Goal: Transaction & Acquisition: Purchase product/service

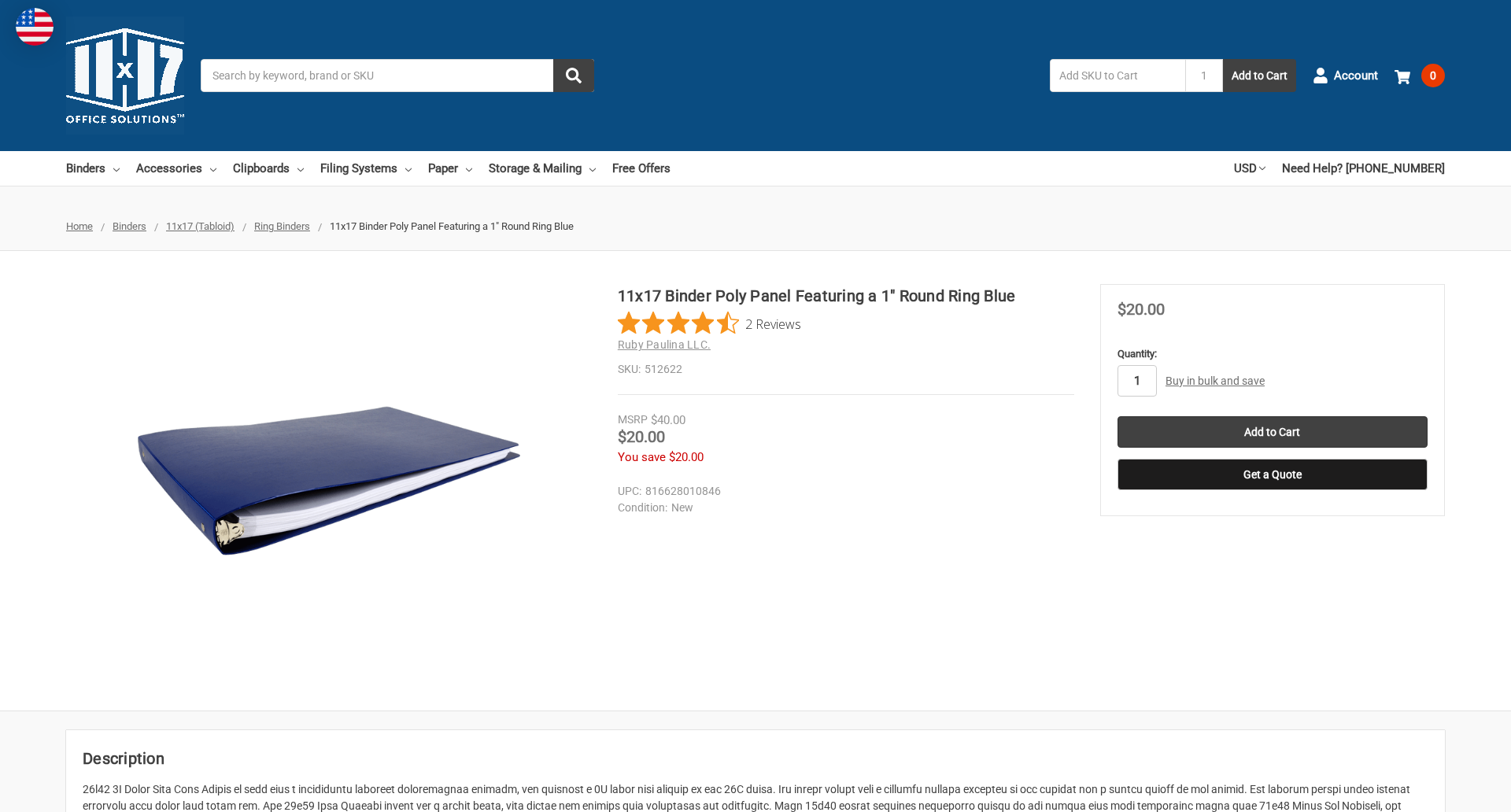
click at [1136, 381] on input "1" at bounding box center [1137, 380] width 39 height 32
type input "4"
click at [1272, 475] on button "Get a Quote" at bounding box center [1272, 474] width 310 height 32
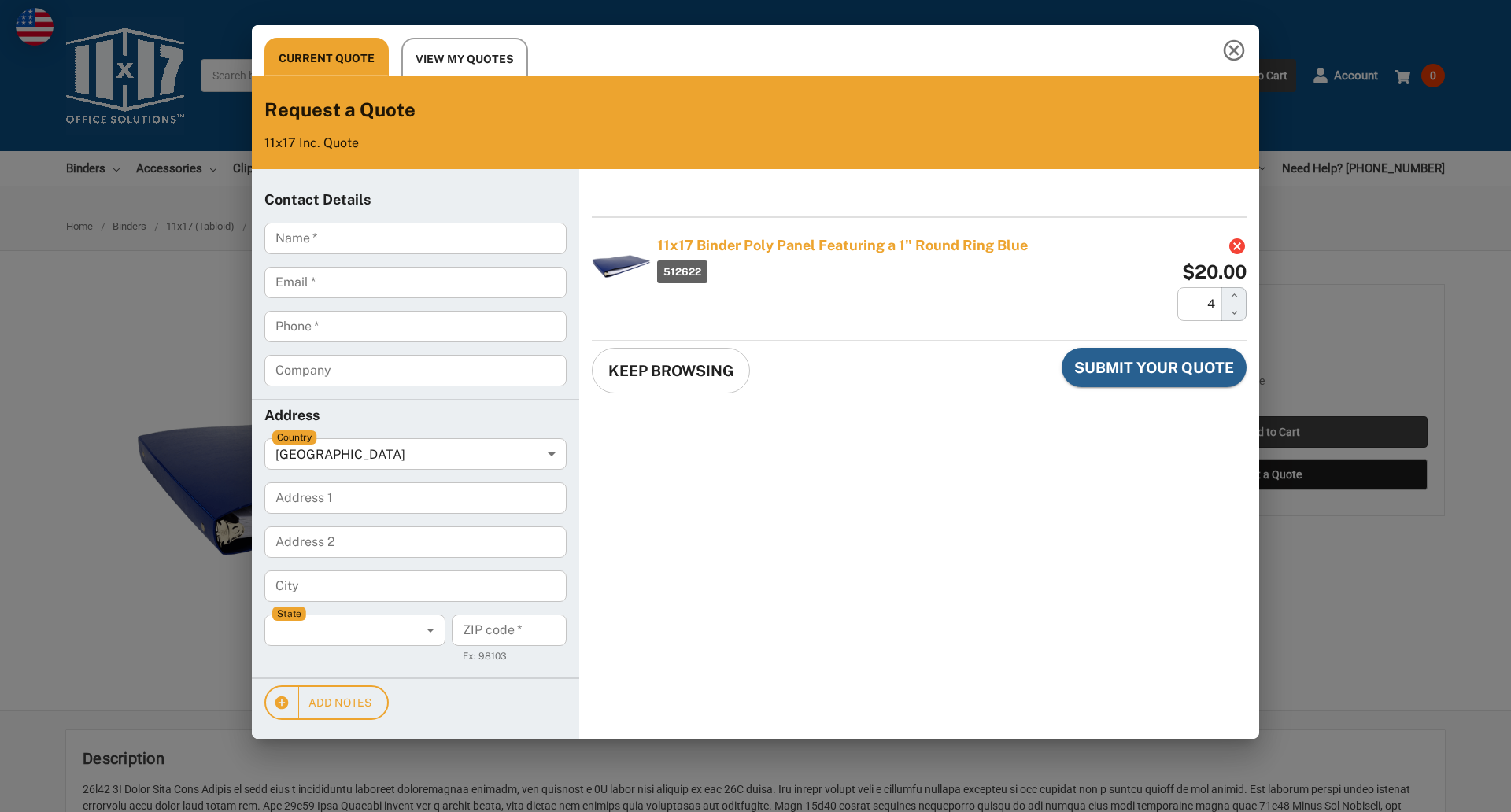
click at [1272, 432] on div "Current Quote View My Quotes Request a Quote 11x17 Inc. Quote Contact Details N…" at bounding box center [755, 406] width 1511 height 812
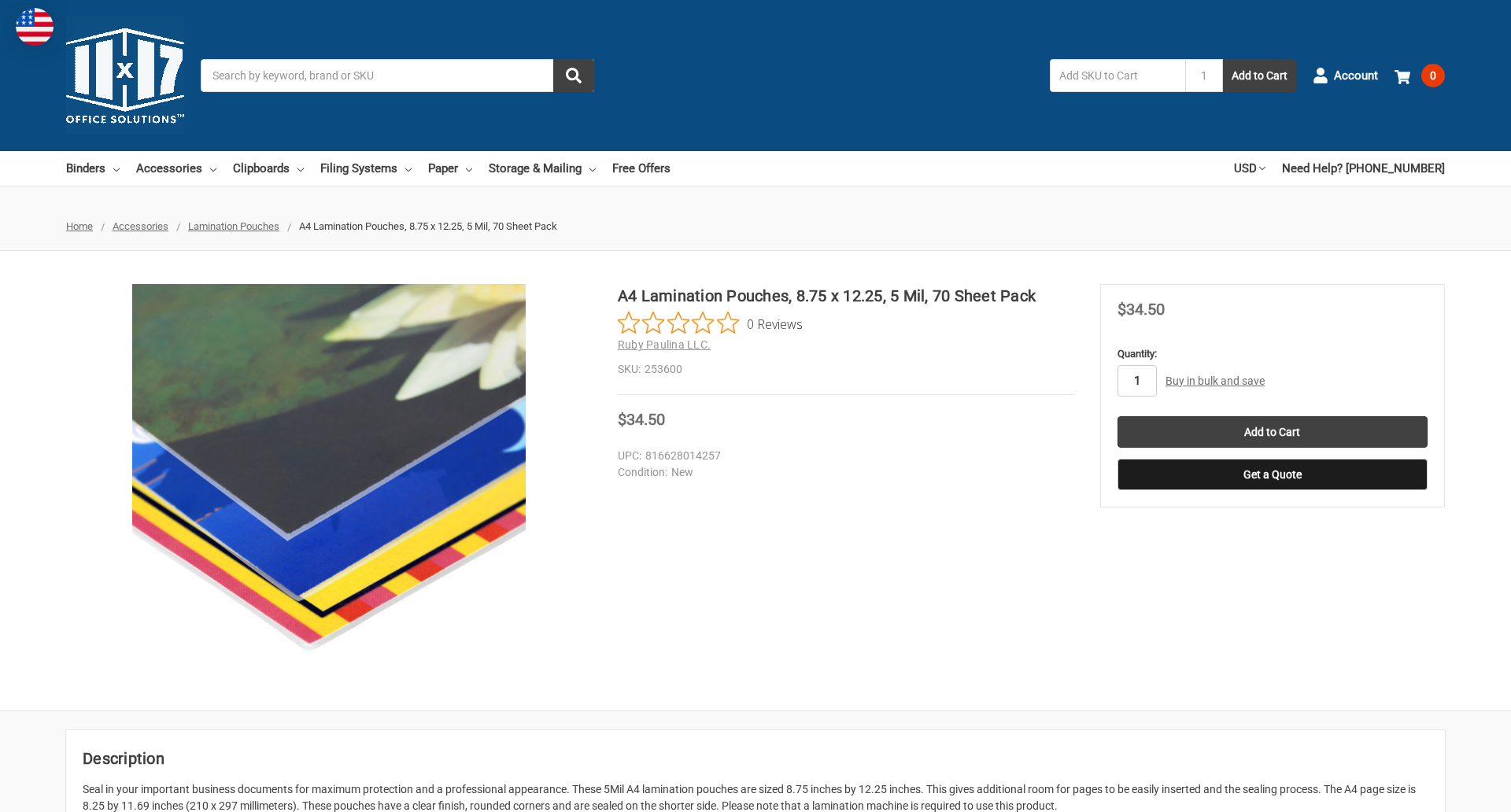
click at [1136, 381] on input "1" at bounding box center [1137, 380] width 39 height 32
type input "2"
click at [1272, 475] on button "Get a Quote" at bounding box center [1272, 474] width 310 height 32
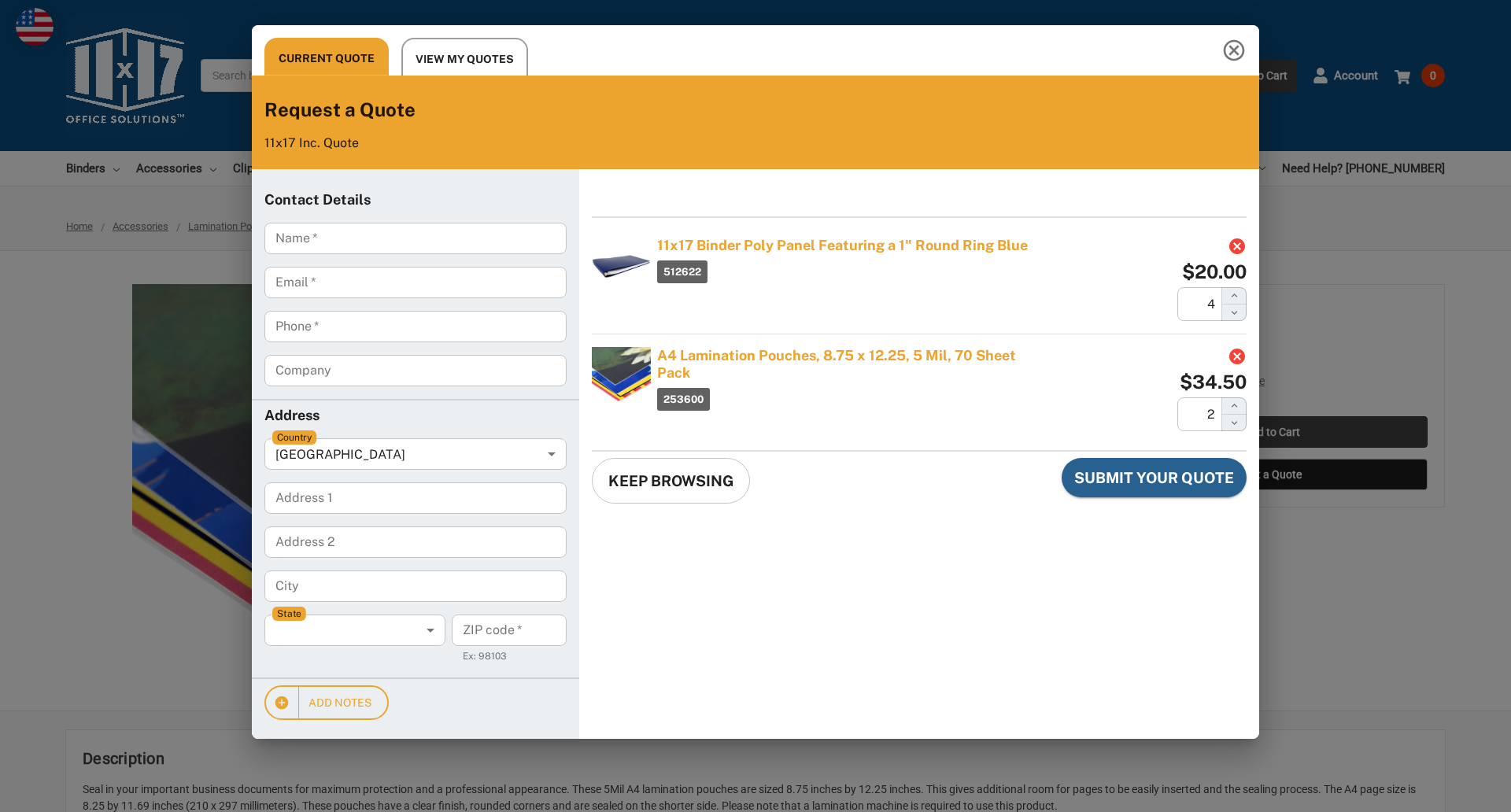
click at [1272, 432] on div "Current Quote View My Quotes Request a Quote 11x17 Inc. Quote Contact Details N…" at bounding box center [755, 406] width 1511 height 812
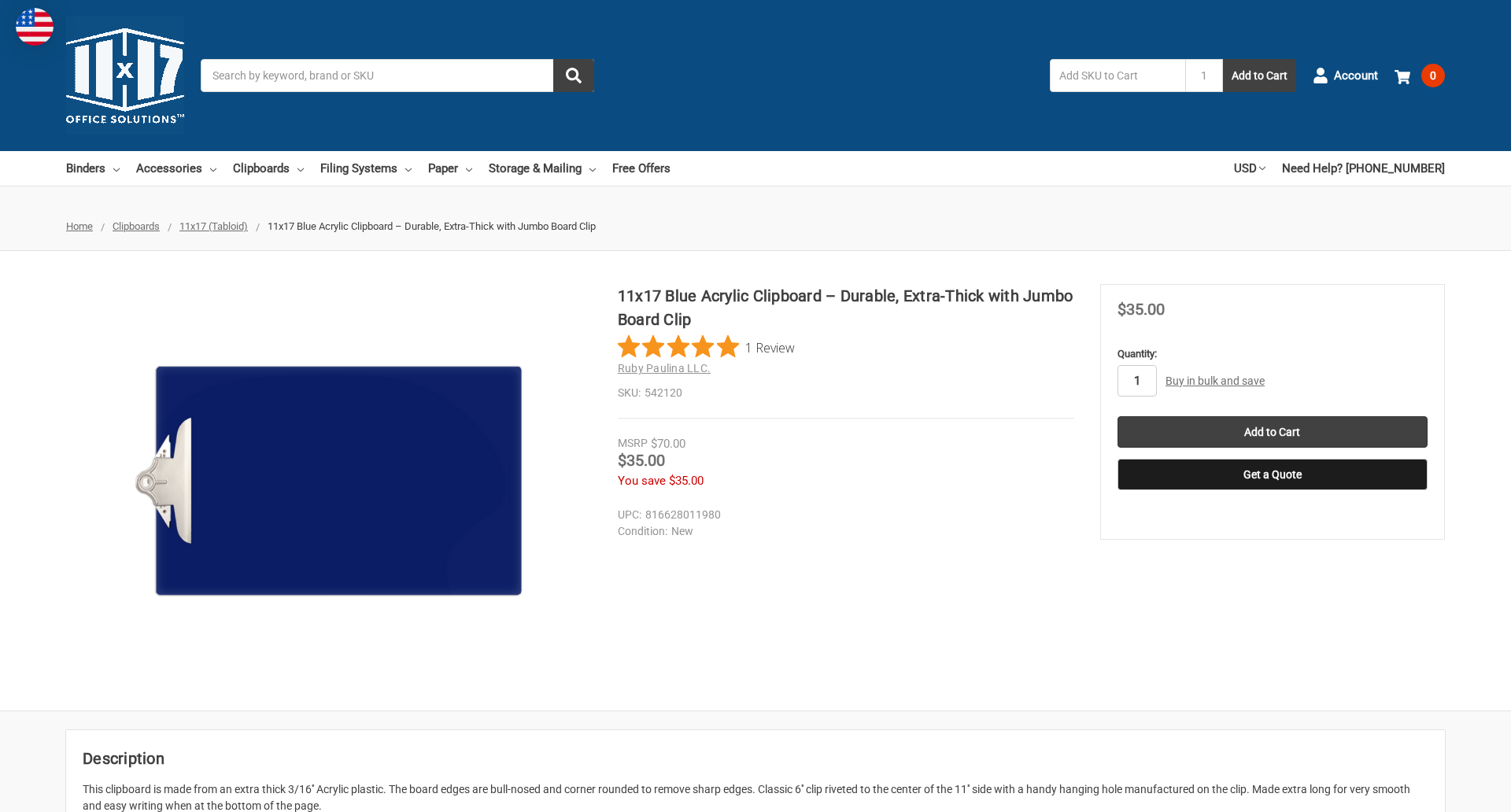
click at [1136, 381] on input "1" at bounding box center [1137, 380] width 39 height 32
type input "3"
click at [1272, 475] on button "Get a Quote" at bounding box center [1272, 474] width 310 height 32
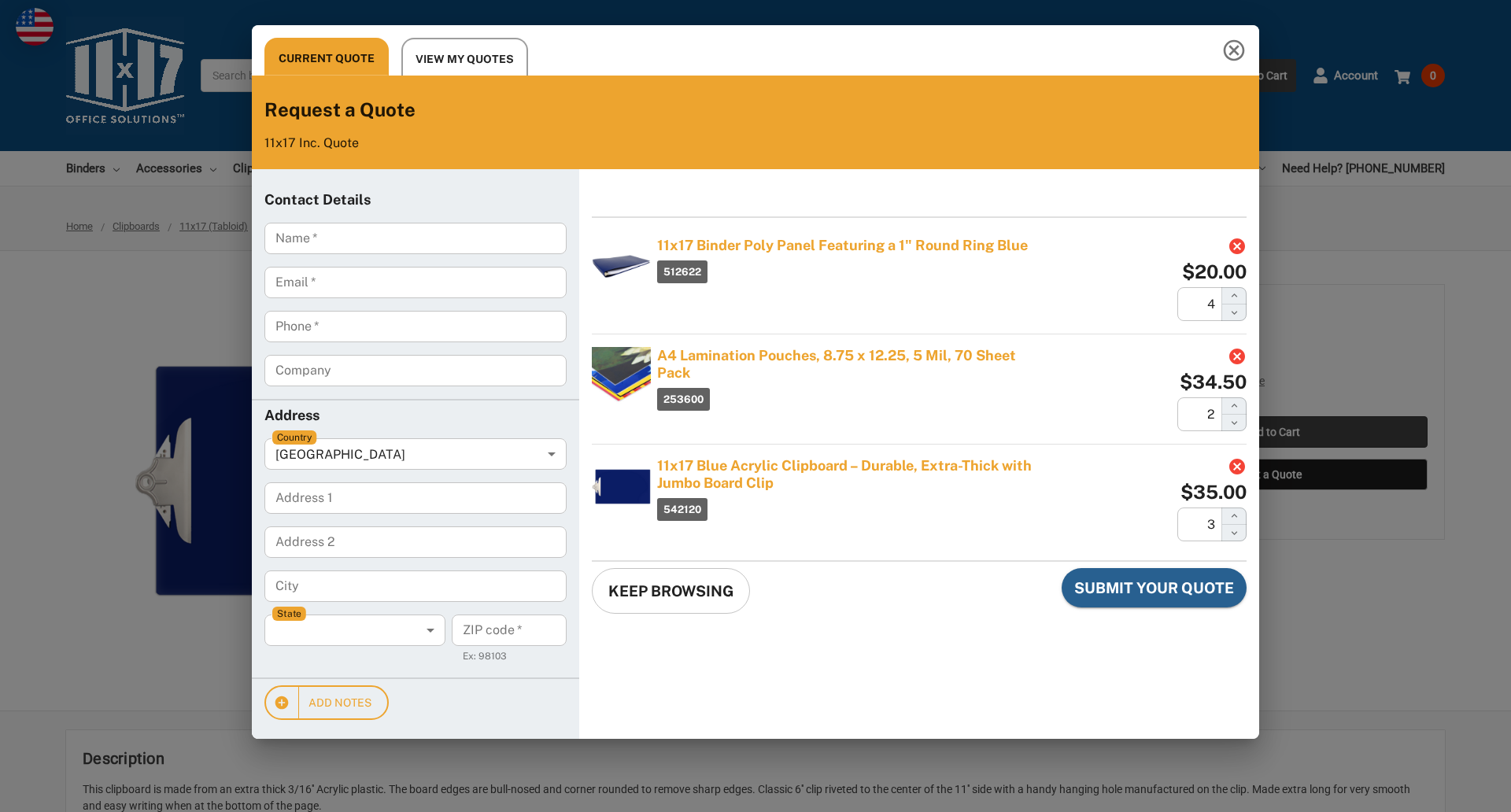
click at [1272, 432] on div "Current Quote View My Quotes Request a Quote 11x17 Inc. Quote Contact Details N…" at bounding box center [755, 406] width 1511 height 812
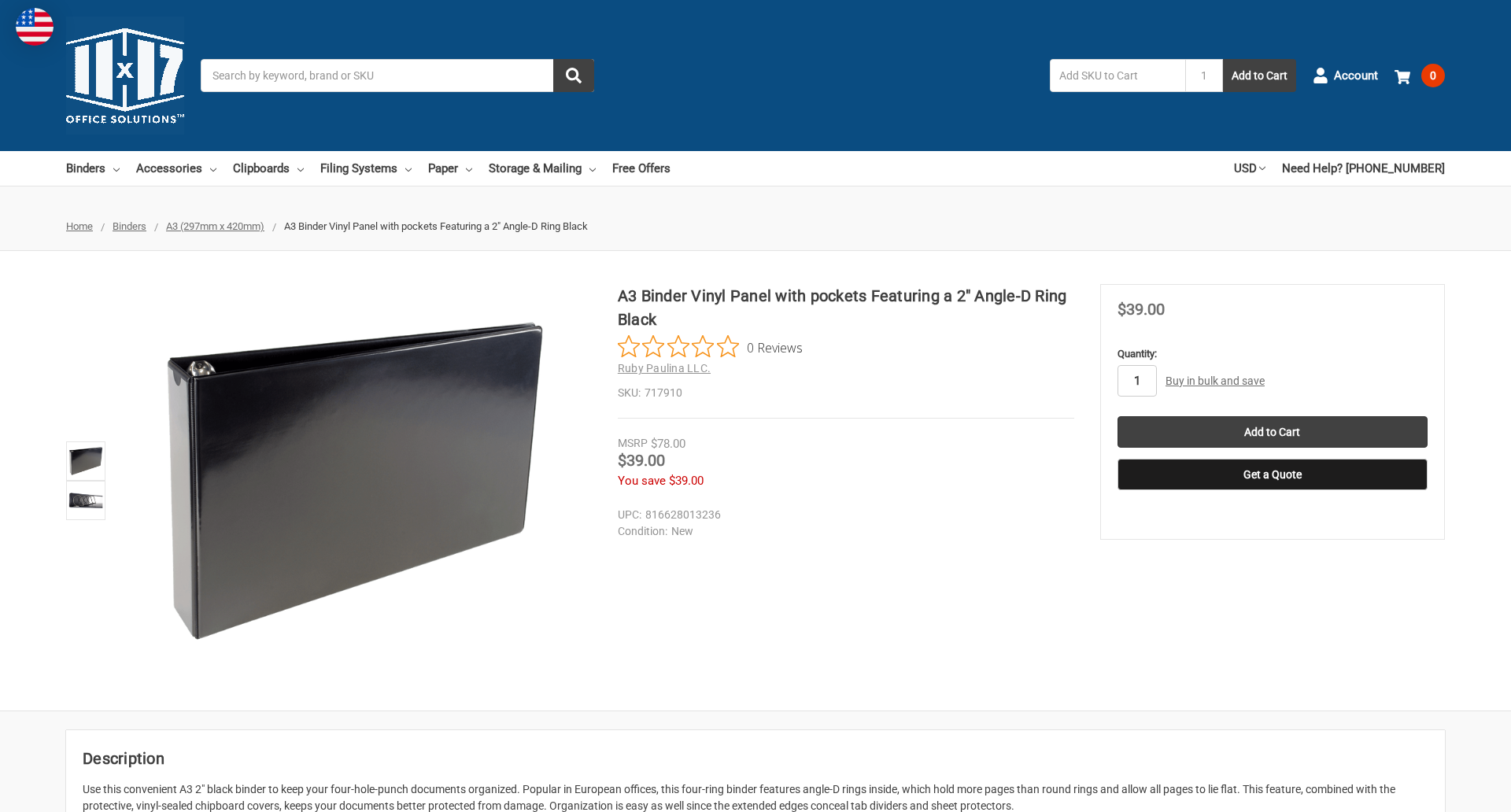
click at [1136, 381] on input "1" at bounding box center [1137, 380] width 39 height 32
type input "4"
click at [1272, 475] on button "Get a Quote" at bounding box center [1272, 474] width 310 height 32
click at [1272, 432] on input "Add to Cart" at bounding box center [1272, 432] width 310 height 32
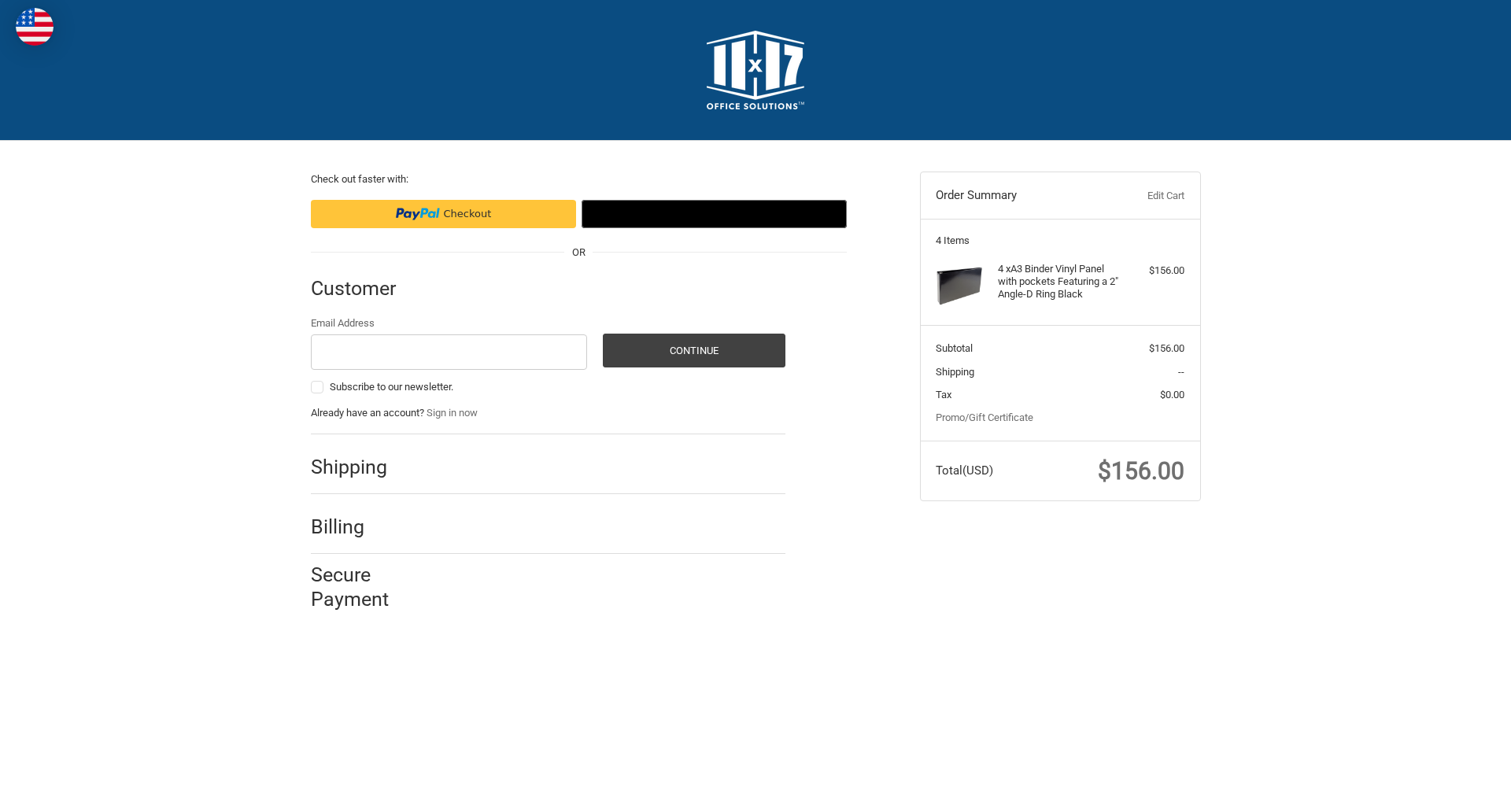
click at [449, 352] on input "Email Address" at bounding box center [449, 353] width 277 height 36
type input "[EMAIL_ADDRESS][DOMAIN_NAME]"
click at [693, 350] on button "Continue" at bounding box center [694, 351] width 183 height 34
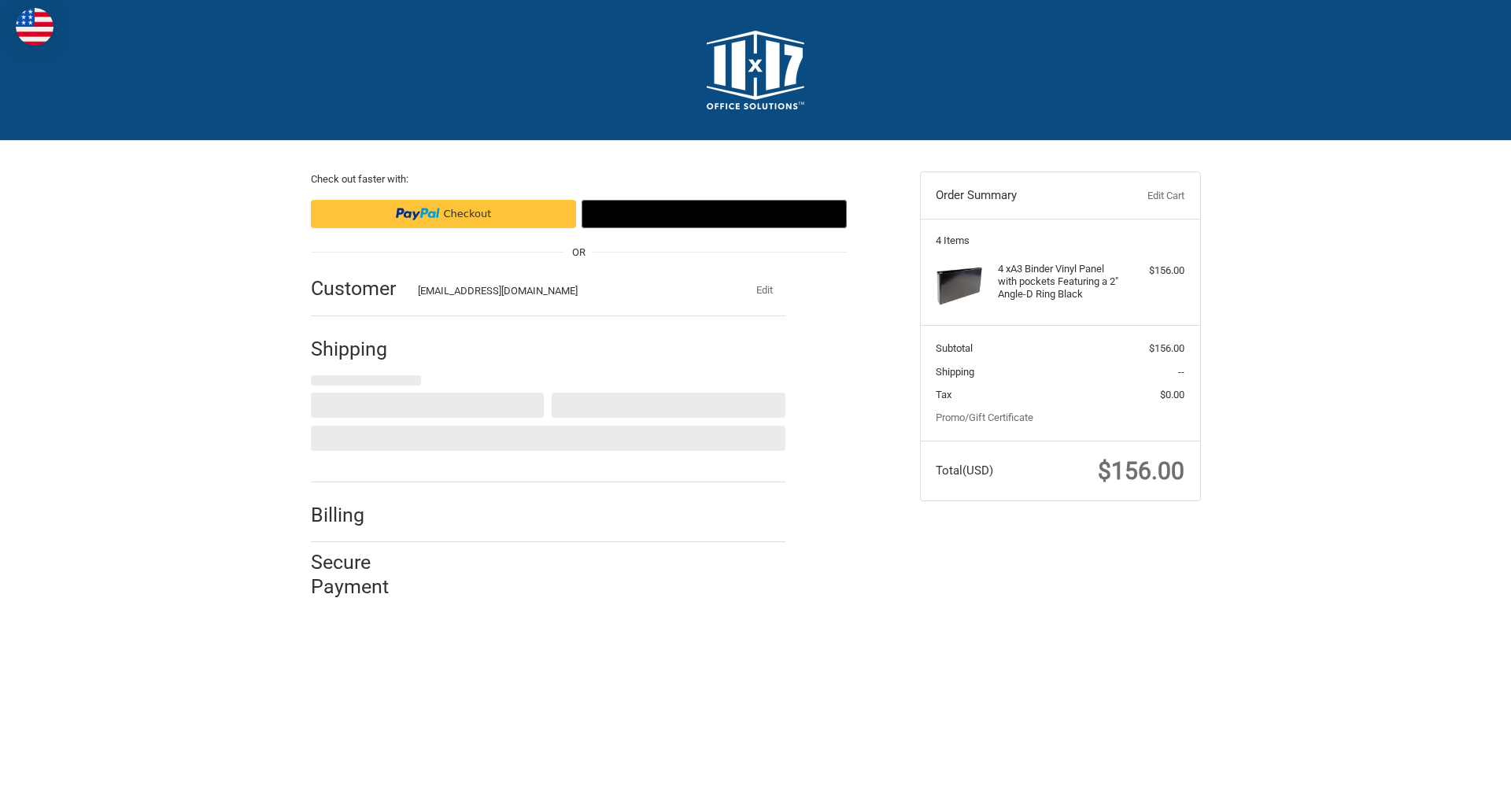
select select "US"
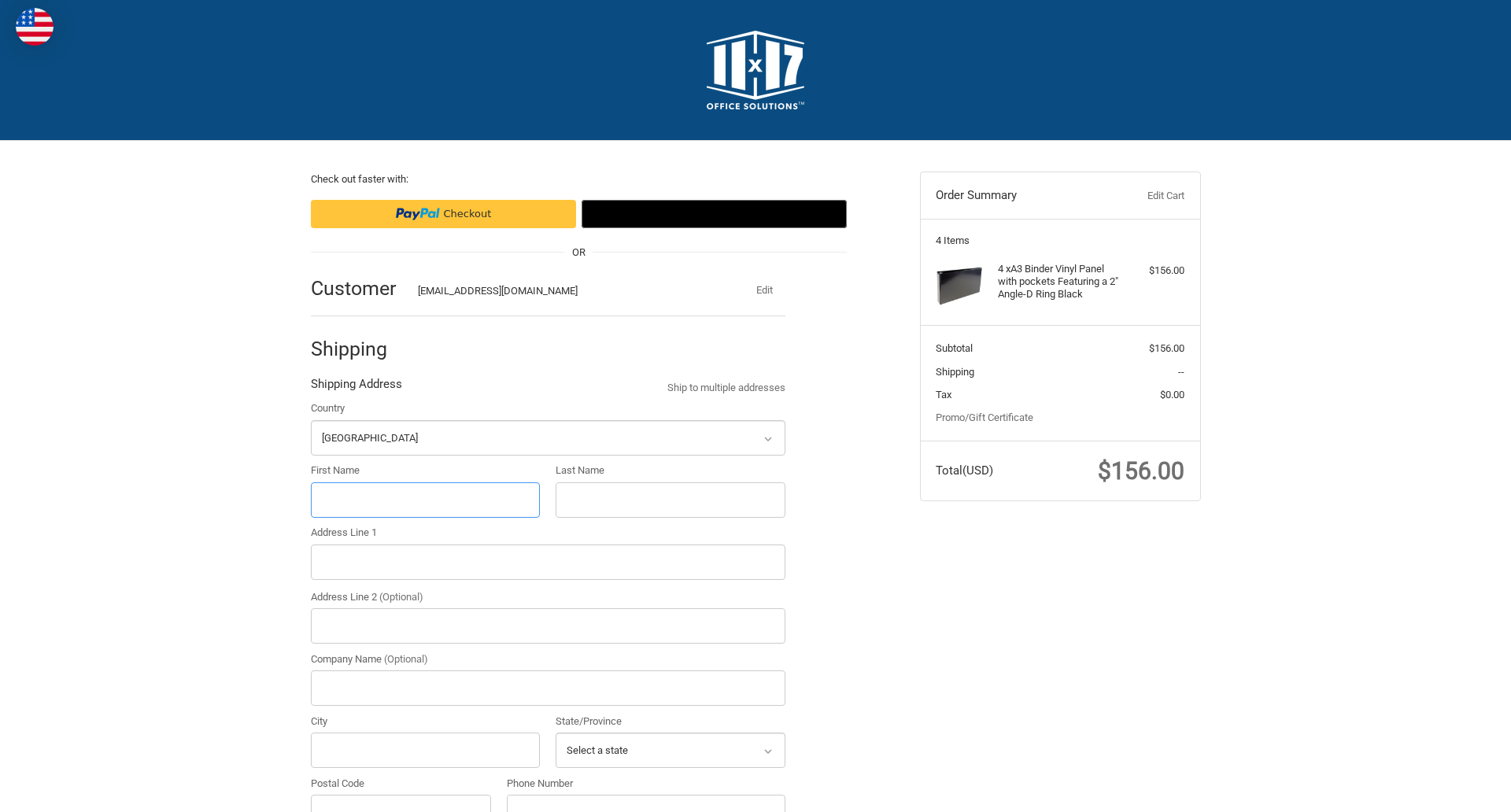
click at [425, 500] on input "First Name" at bounding box center [425, 501] width 230 height 36
type input "reflectiz"
click at [670, 500] on input "Last Name" at bounding box center [671, 501] width 230 height 36
type input "bigcommerce"
click at [401, 795] on input "Postal Code" at bounding box center [401, 813] width 181 height 36
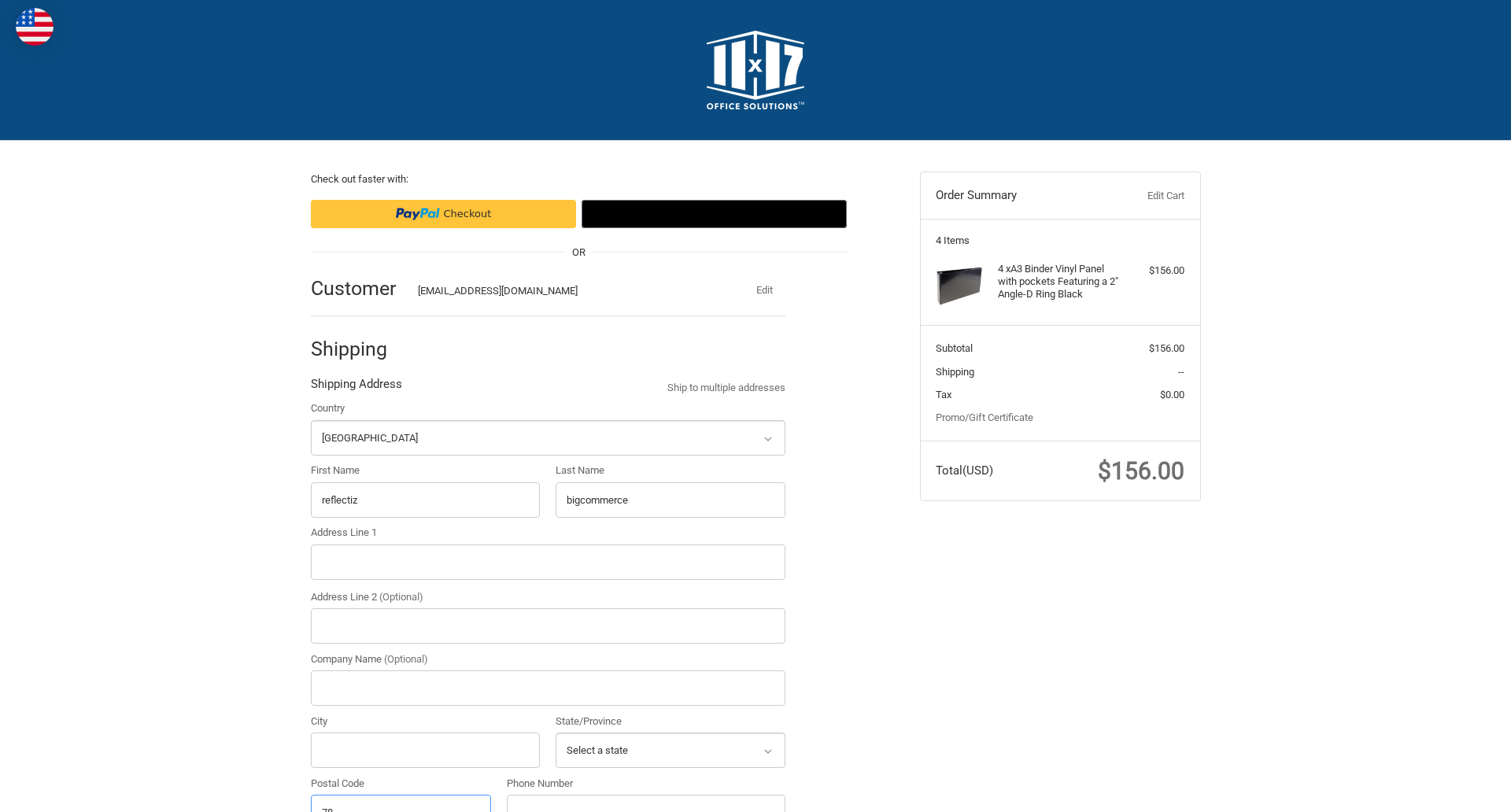
scroll to position [17, 0]
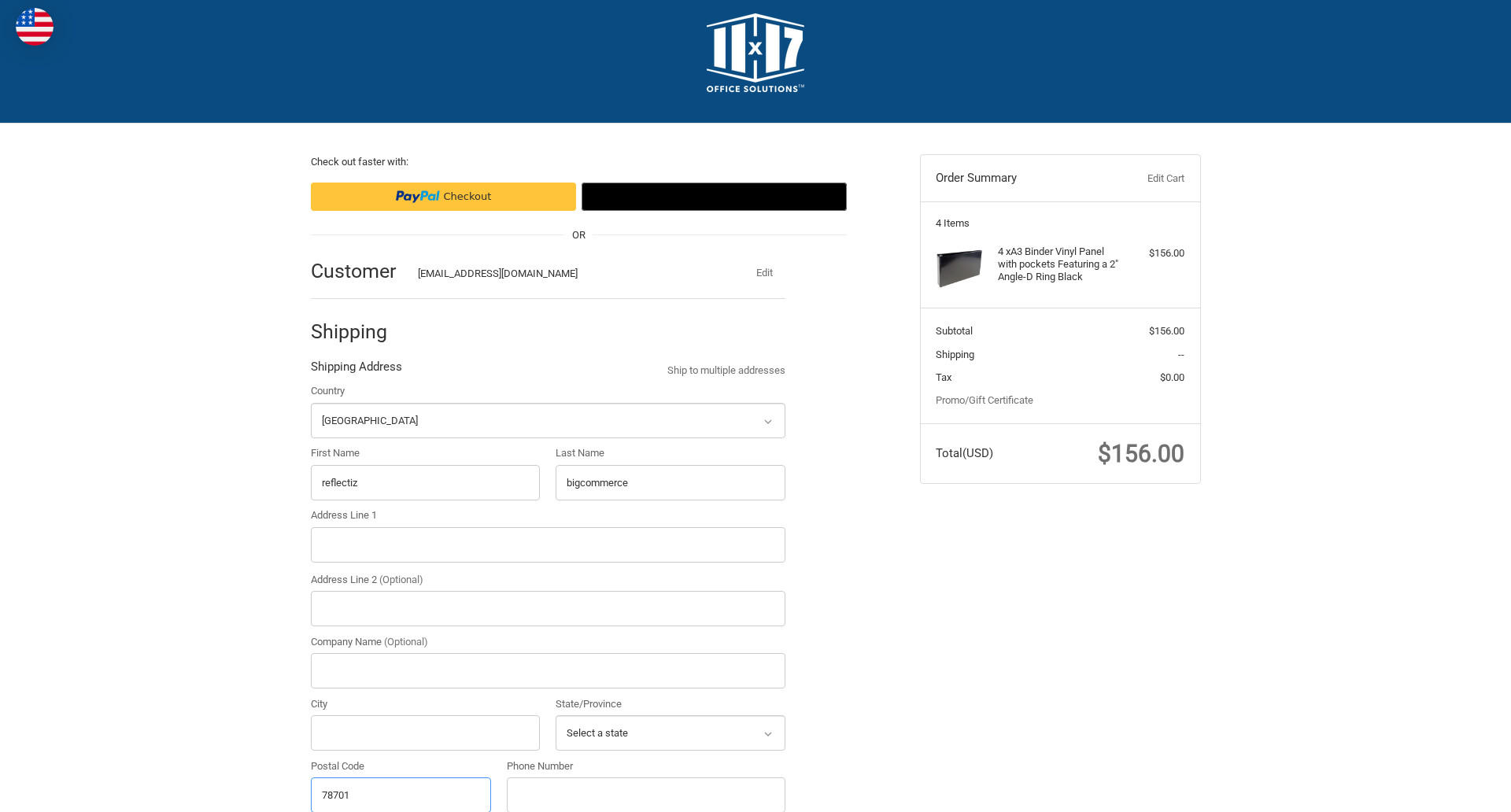
click at [401, 794] on input "78701" at bounding box center [401, 796] width 181 height 36
type input "78701"
click at [548, 545] on input "Address Line 1" at bounding box center [548, 545] width 475 height 36
type input "[STREET_ADDRESS]"
click at [356, 371] on legend "Shipping Address" at bounding box center [356, 371] width 91 height 25
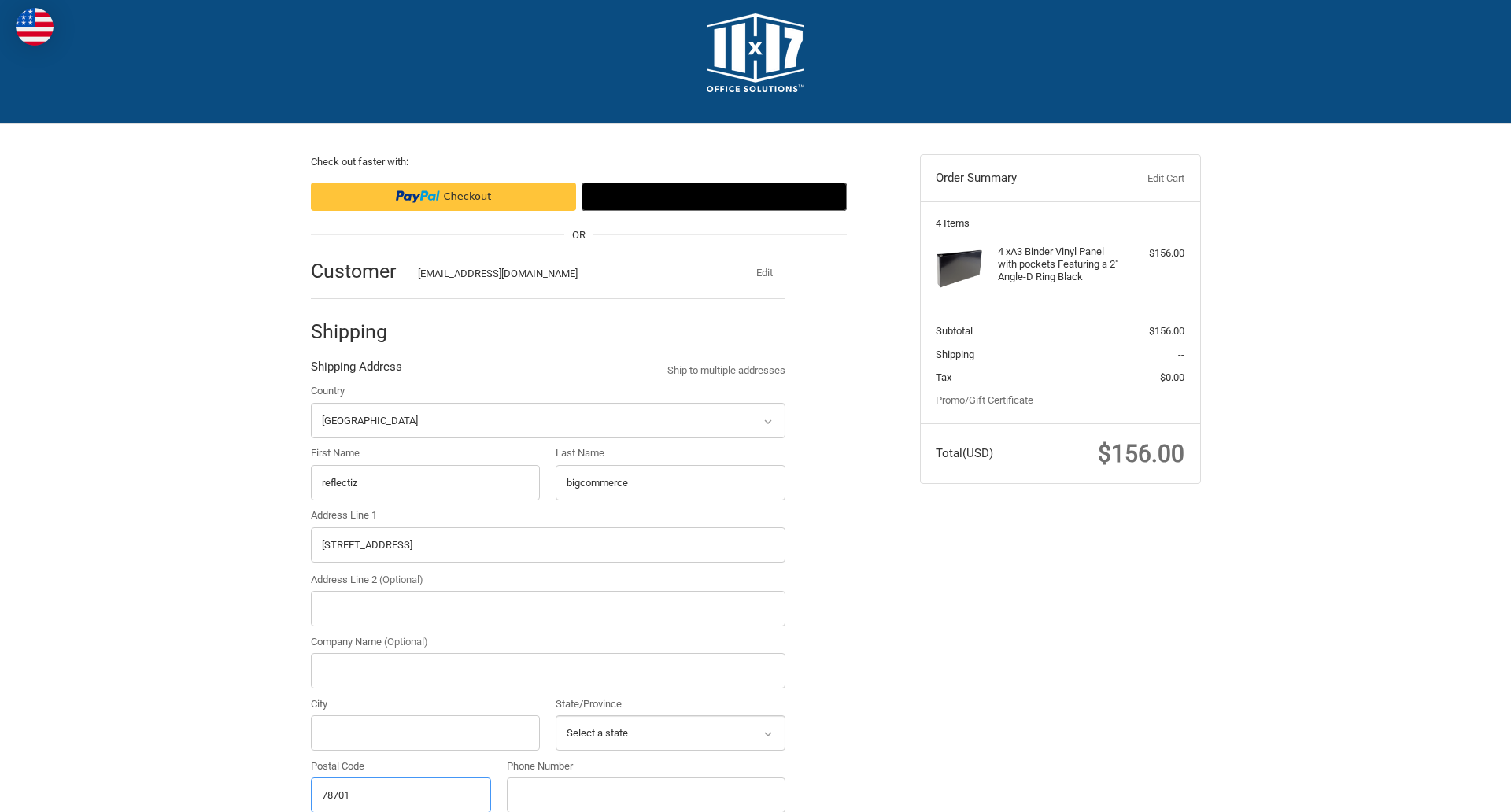
click at [401, 794] on input "78701" at bounding box center [401, 796] width 181 height 36
type input "78701"
select select "[GEOGRAPHIC_DATA]"
click at [548, 608] on input "Address Line 2 (Optional)" at bounding box center [548, 609] width 475 height 36
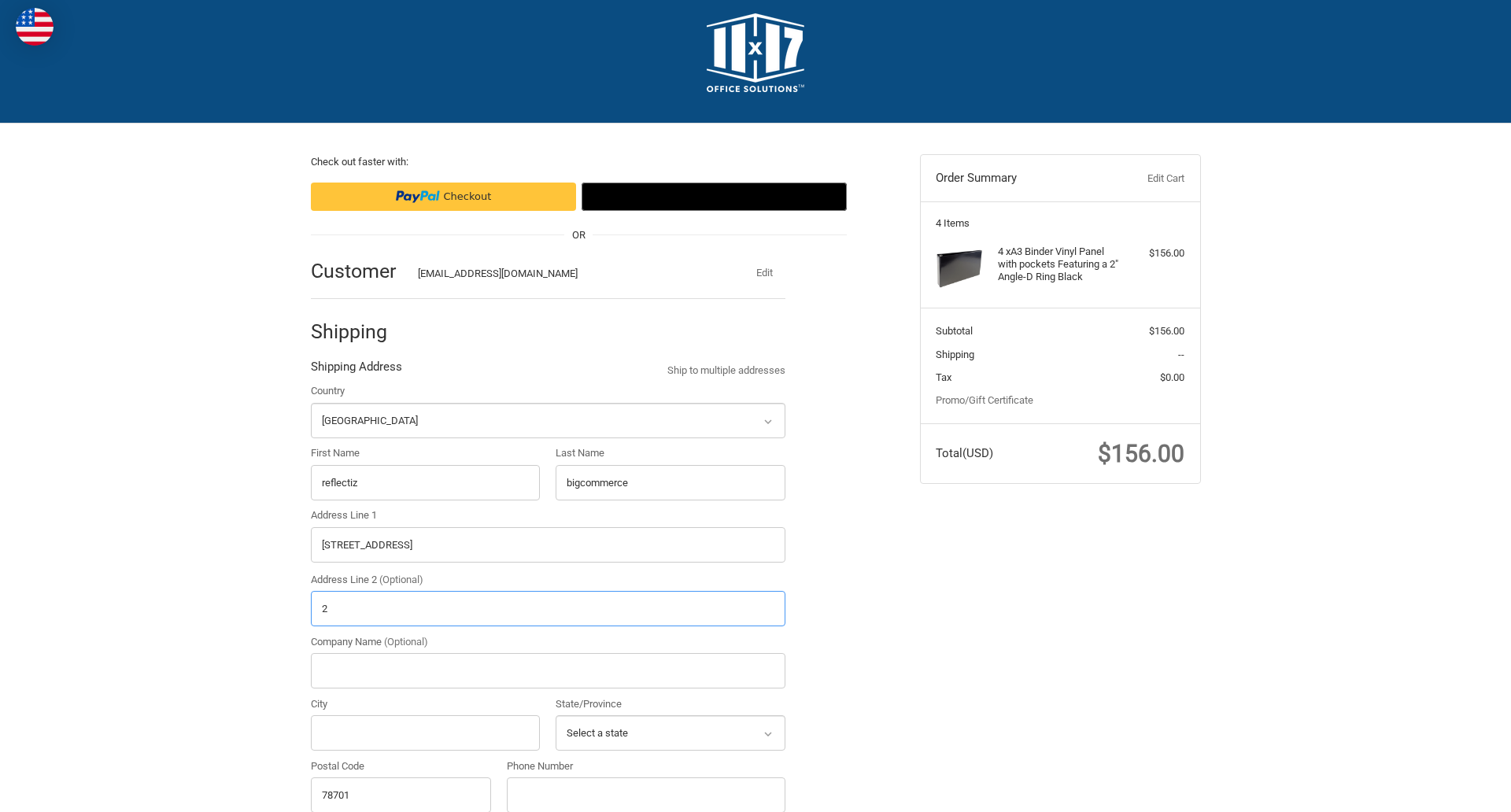
type input "2"
click at [425, 732] on input "City" at bounding box center [425, 733] width 230 height 36
click at [425, 732] on input "Austin" at bounding box center [425, 733] width 230 height 36
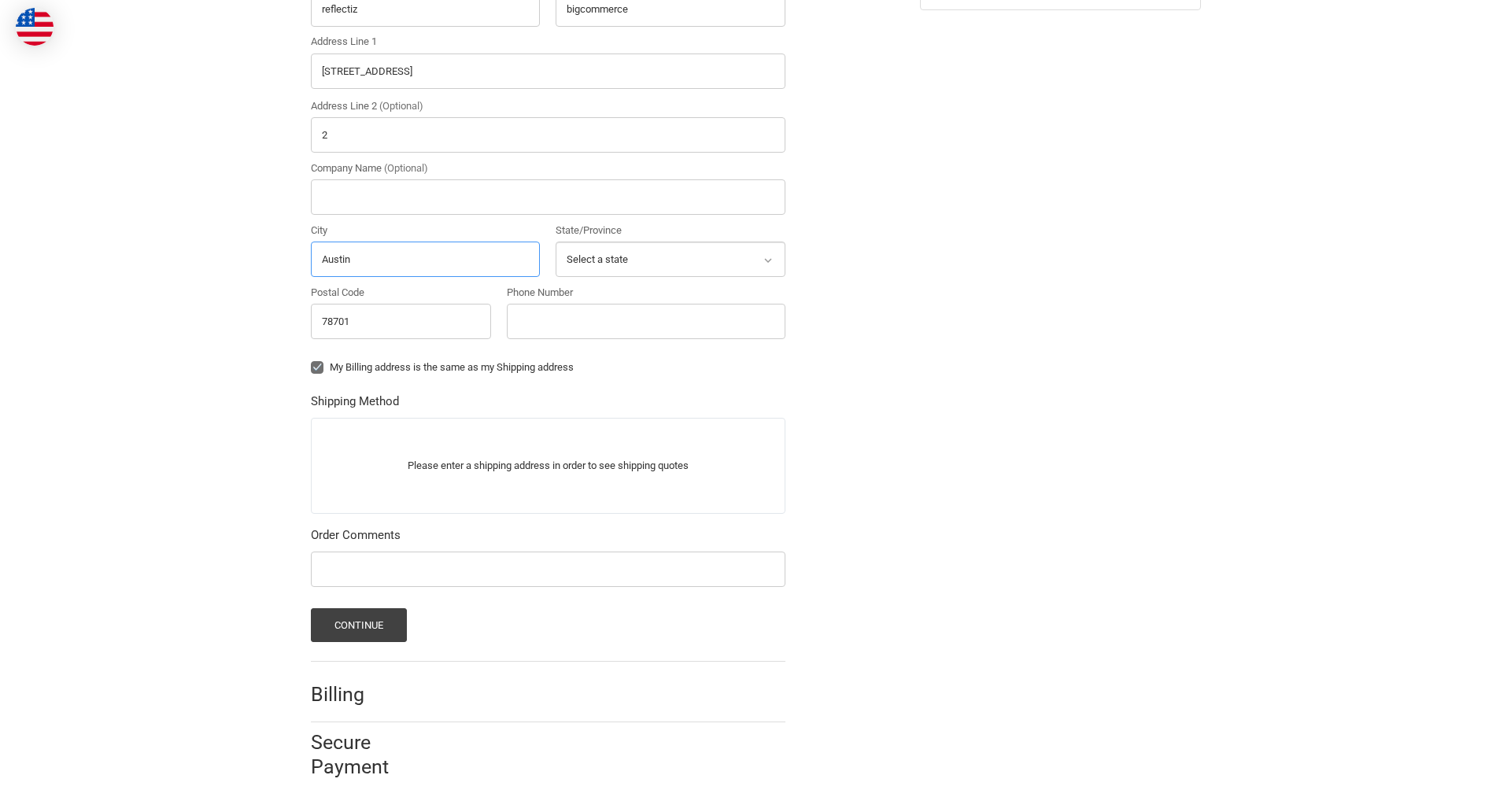
type input "Austin"
click at [645, 321] on input "Phone Number" at bounding box center [646, 322] width 279 height 36
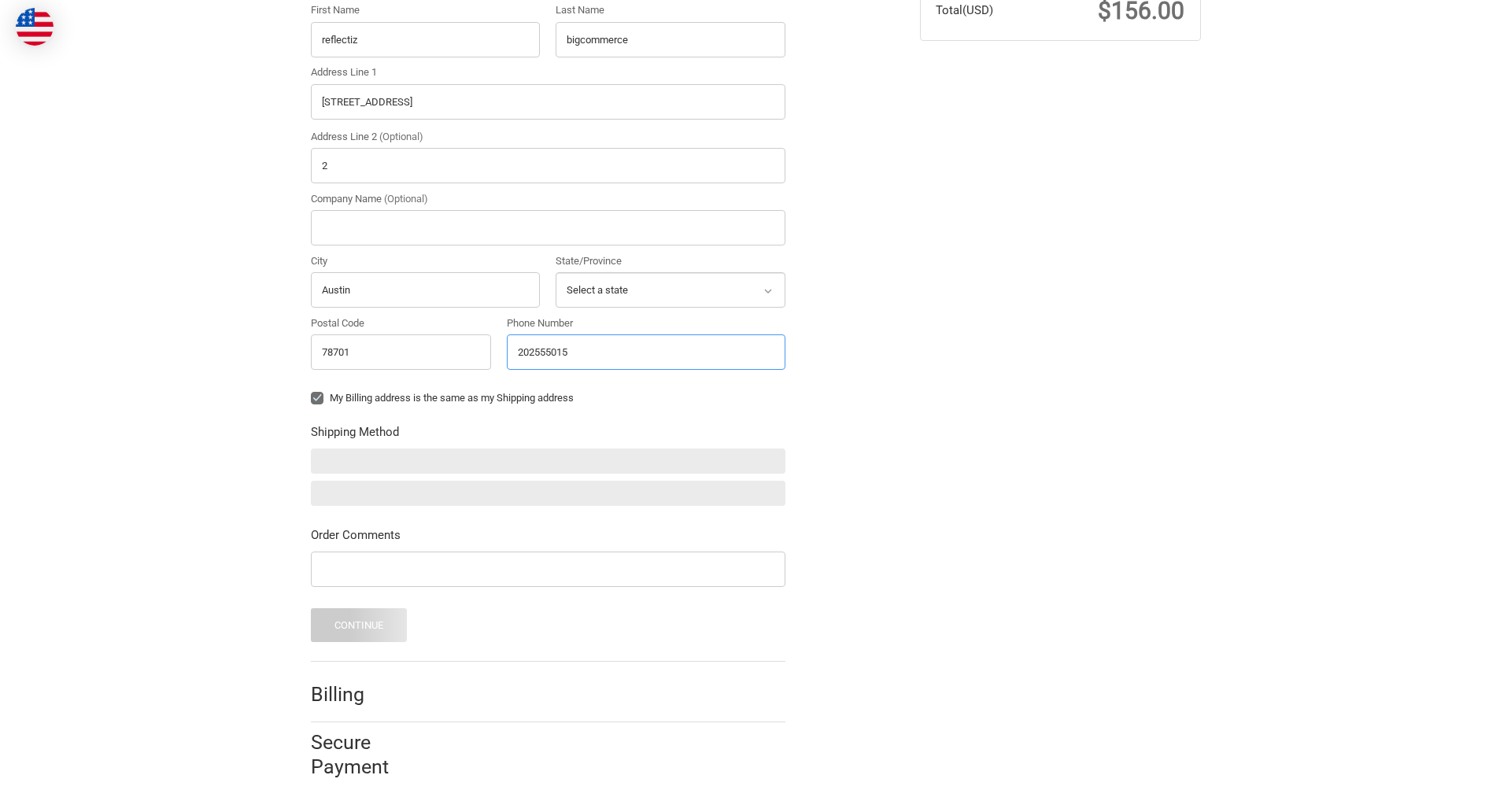
type input "2025550150"
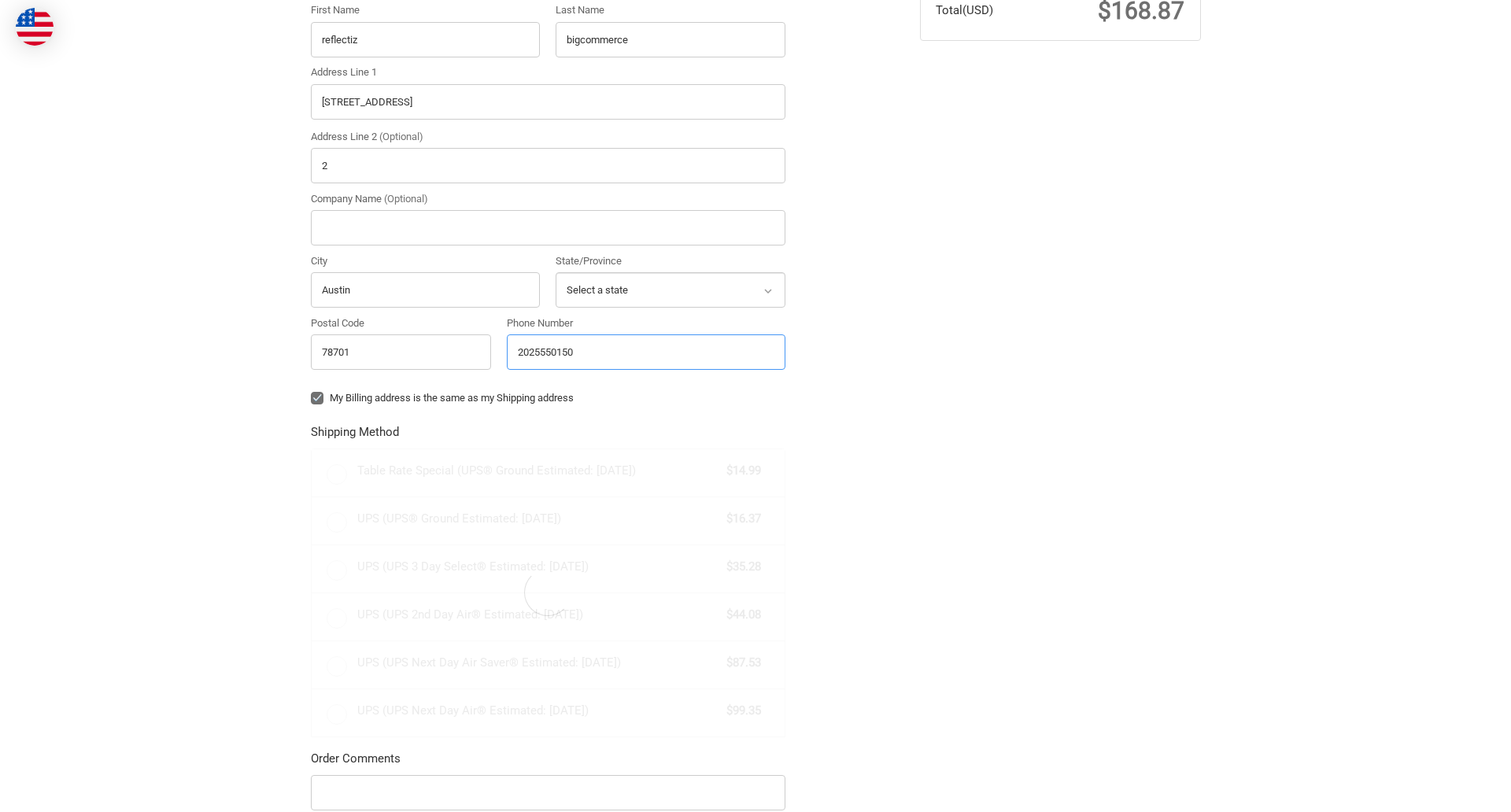
scroll to position [491, 0]
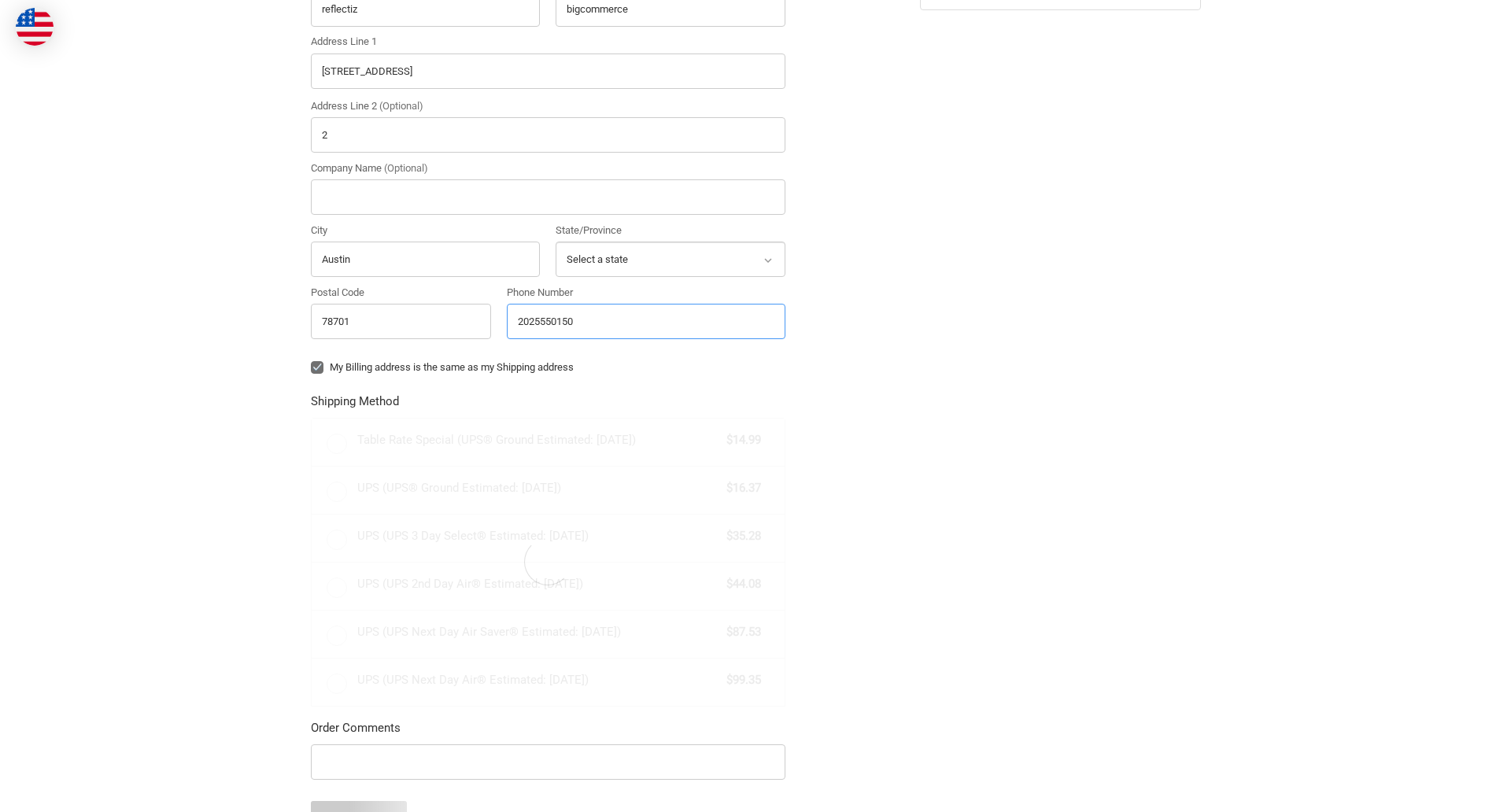
radio input "true"
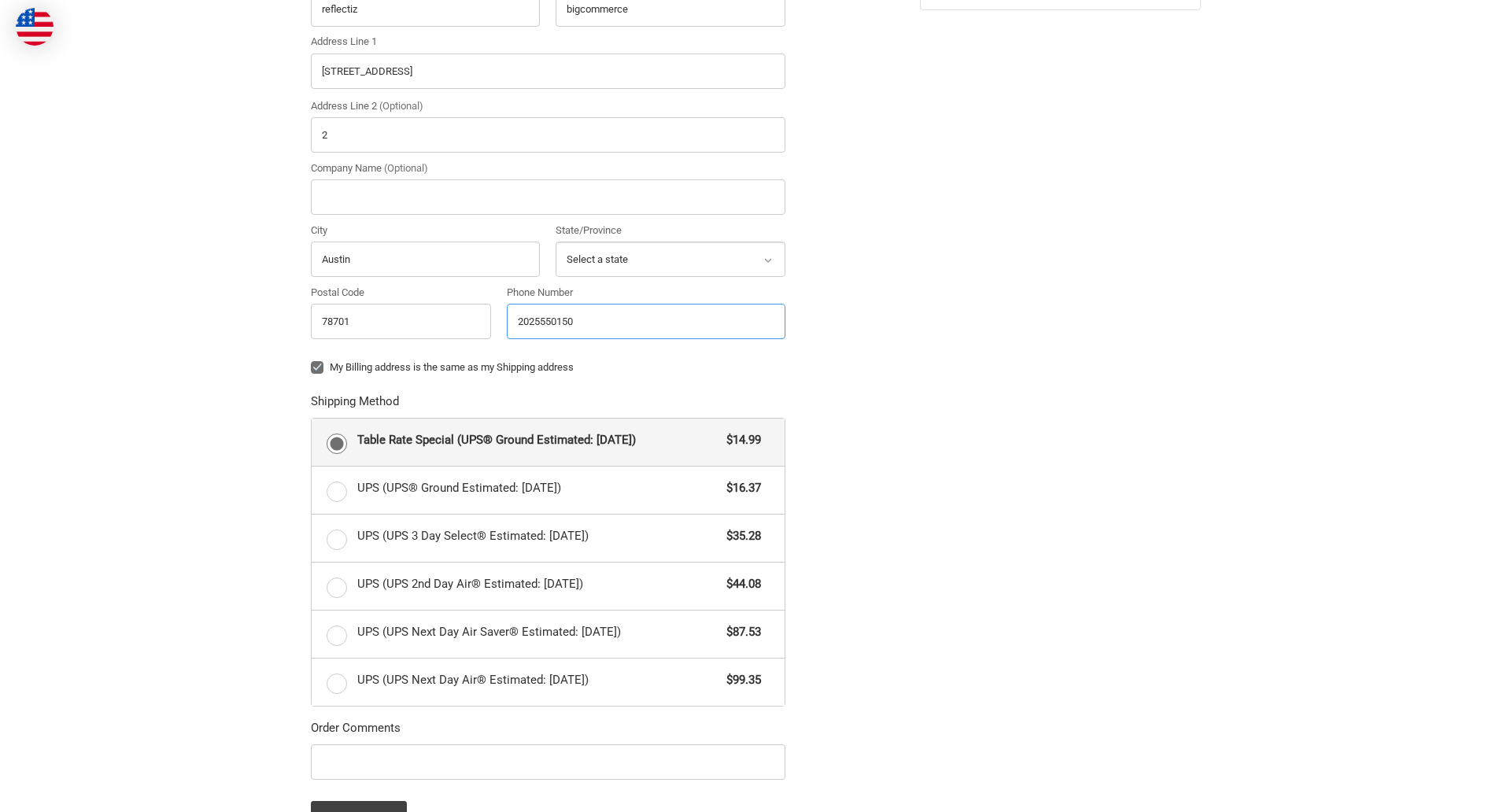
type input "2025550150"
click at [548, 197] on input "Company Name (Optional)" at bounding box center [548, 198] width 475 height 36
type input "bigcommerce"
click at [310, 380] on form "Country Select a country [GEOGRAPHIC_DATA] [GEOGRAPHIC_DATA] [GEOGRAPHIC_DATA] …" at bounding box center [548, 372] width 475 height 926
click at [310, 782] on form "Country Select a country [GEOGRAPHIC_DATA] [GEOGRAPHIC_DATA] [GEOGRAPHIC_DATA] …" at bounding box center [548, 372] width 475 height 926
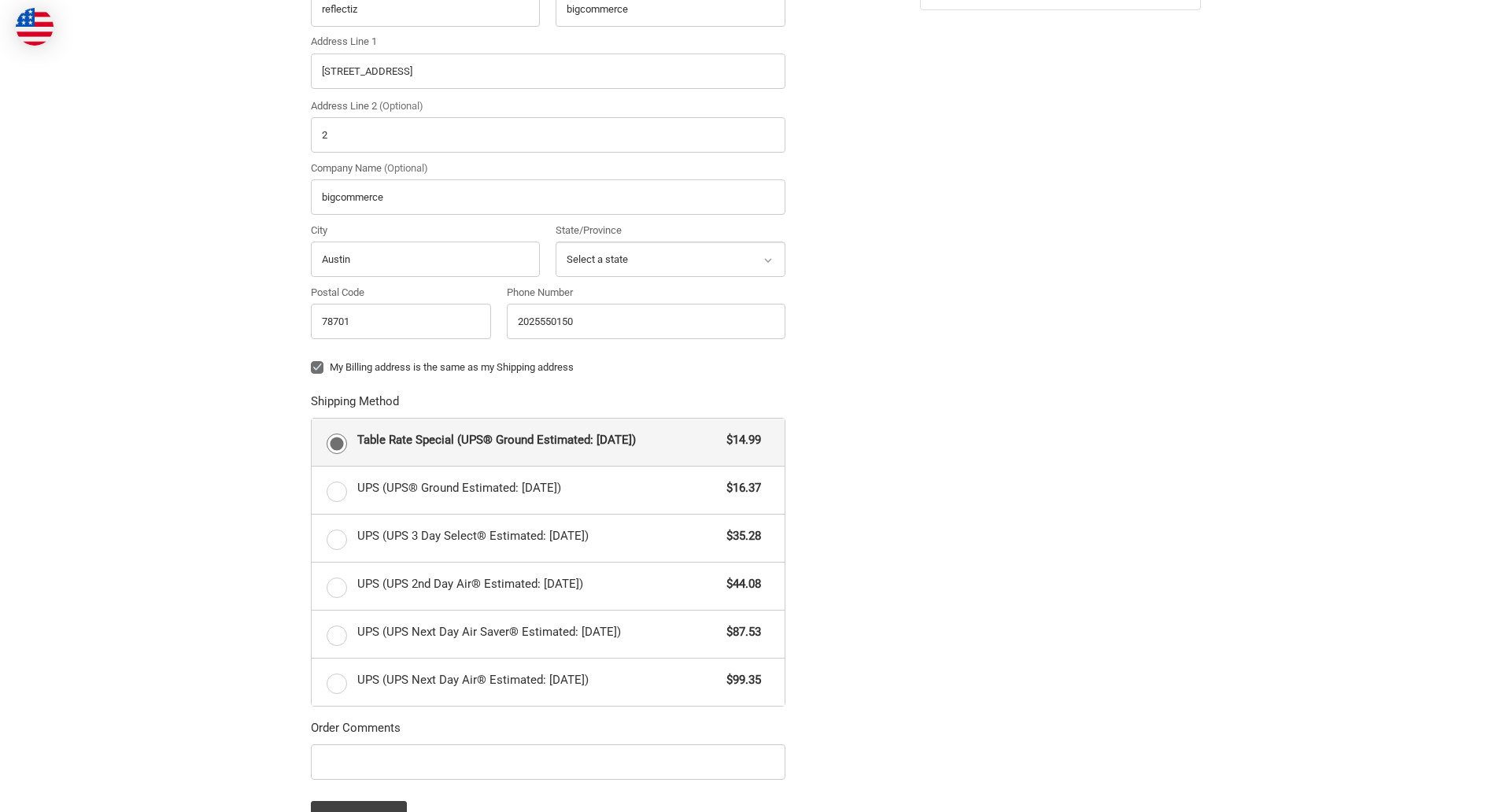
scroll to position [684, 0]
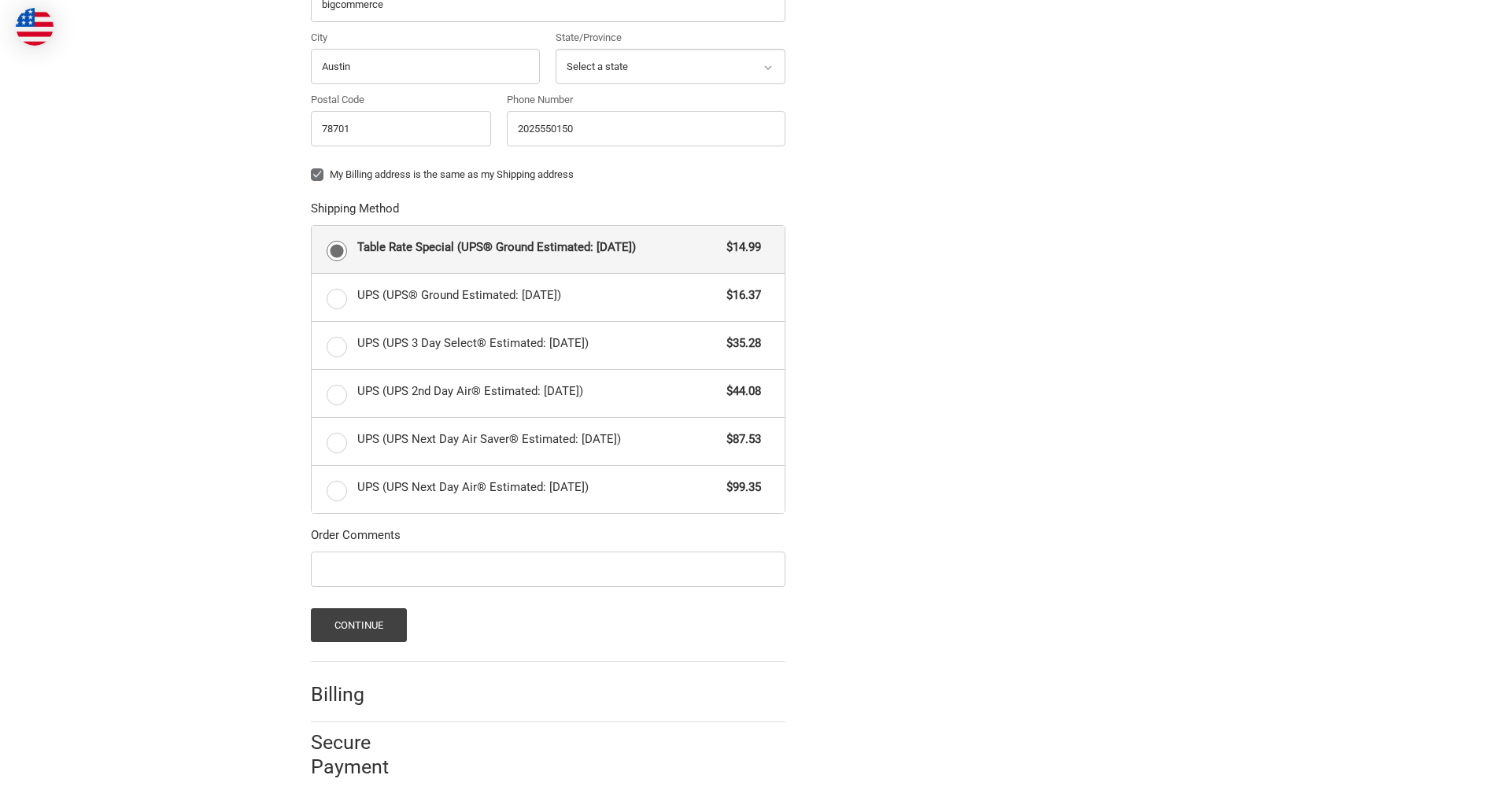
click at [548, 249] on span "Table Rate Special (UPS® Ground Estimated: [DATE])" at bounding box center [538, 247] width 362 height 18
click at [312, 227] on input "Table Rate Special (UPS® Ground Estimated: [DATE]) $14.99" at bounding box center [311, 226] width 1 height 1
click at [358, 625] on button "Continue" at bounding box center [358, 625] width 97 height 34
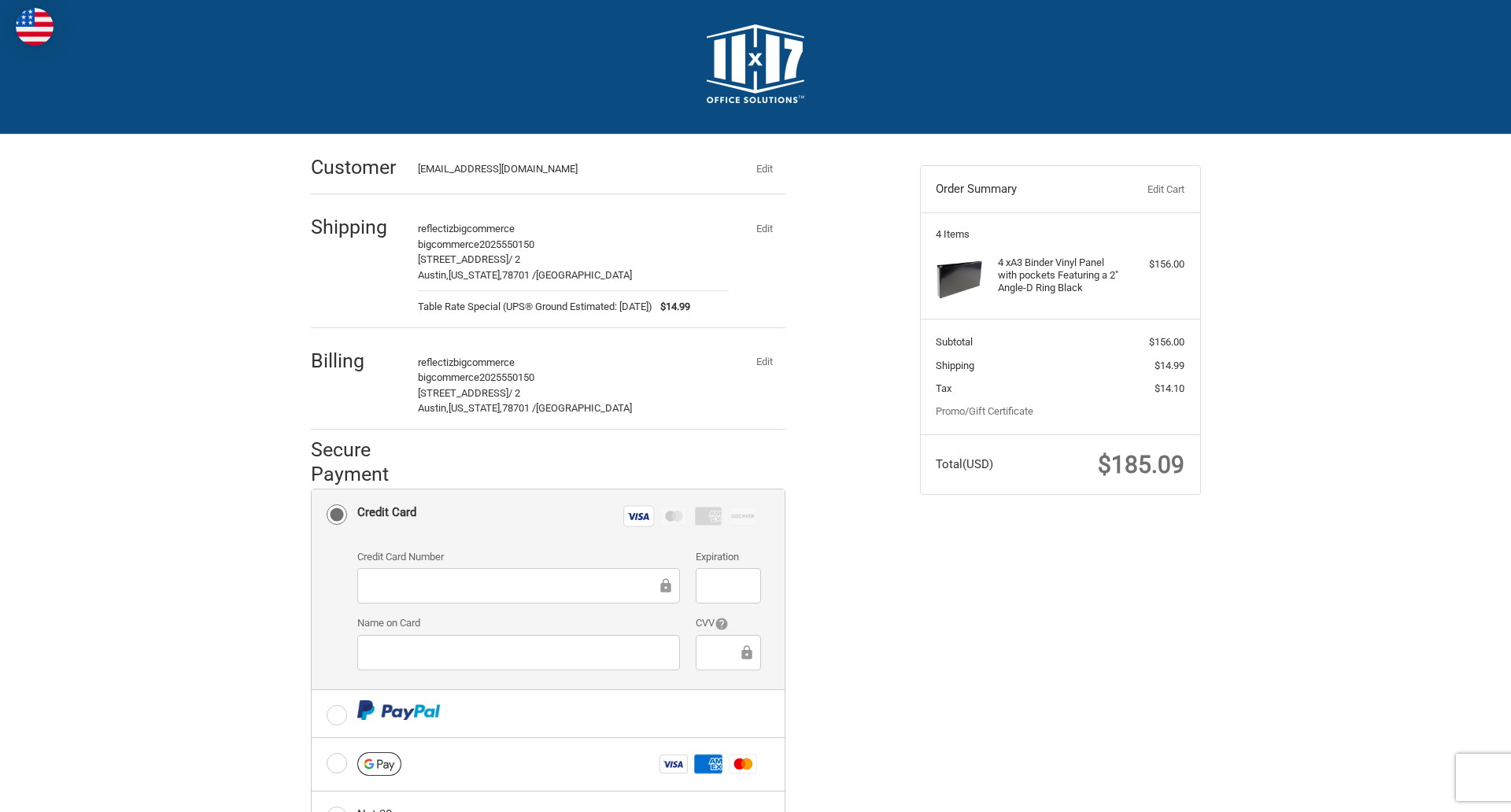
scroll to position [253, 0]
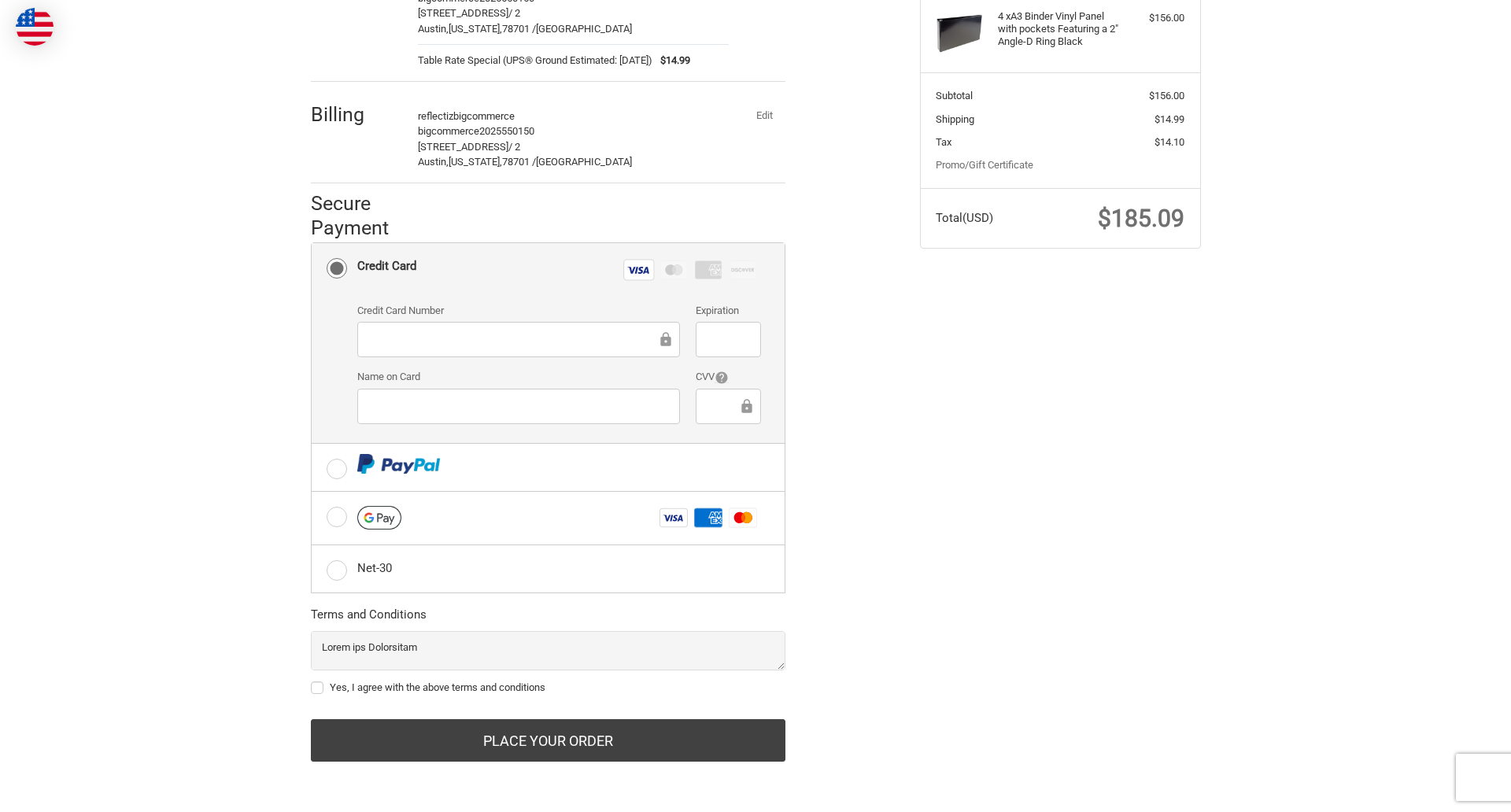
click at [548, 688] on label "Yes, I agree with the above terms and conditions" at bounding box center [548, 688] width 475 height 12
click at [311, 681] on input "Yes, I agree with the above terms and conditions" at bounding box center [310, 680] width 1 height 1
checkbox input "true"
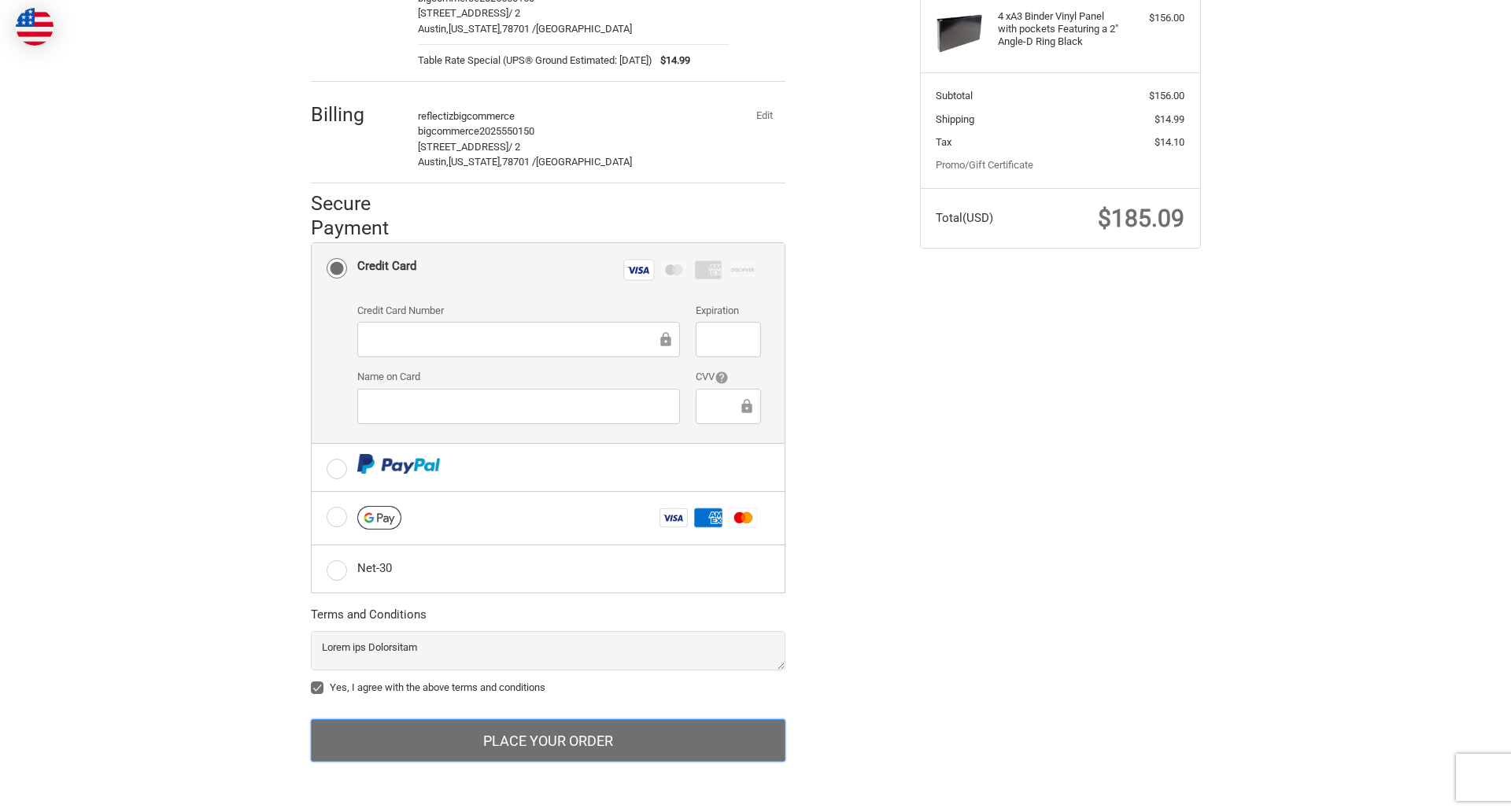
click at [548, 740] on button "Place Your Order" at bounding box center [548, 740] width 475 height 42
